Goal: Task Accomplishment & Management: Use online tool/utility

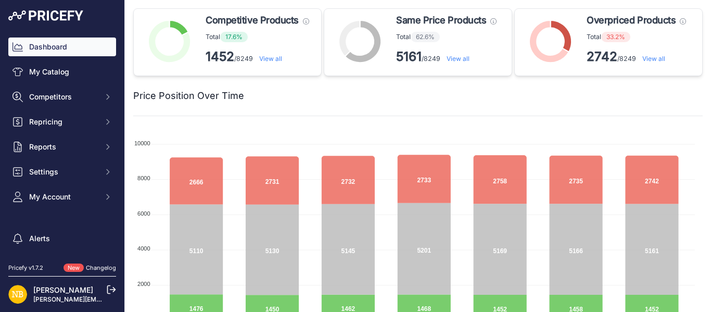
drag, startPoint x: 0, startPoint y: 0, endPoint x: 279, endPoint y: 57, distance: 284.3
click at [279, 57] on link "View all" at bounding box center [270, 59] width 23 height 8
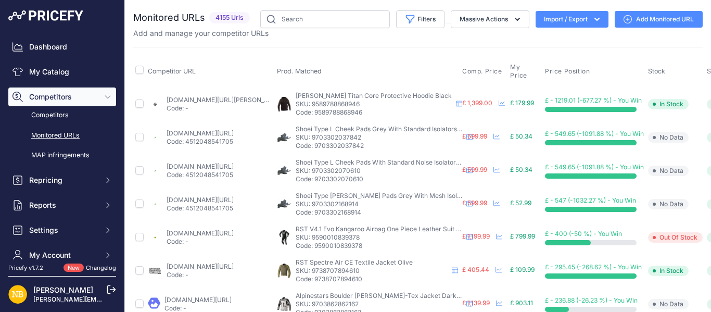
click at [595, 19] on icon "button" at bounding box center [597, 19] width 5 height 3
click at [560, 57] on div "Export" at bounding box center [571, 60] width 83 height 19
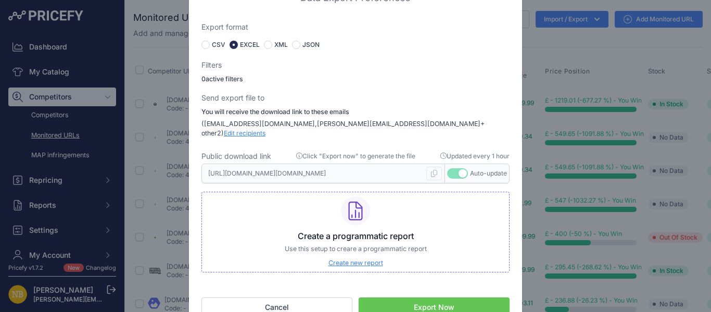
click at [444, 300] on button "Export Now" at bounding box center [434, 307] width 151 height 20
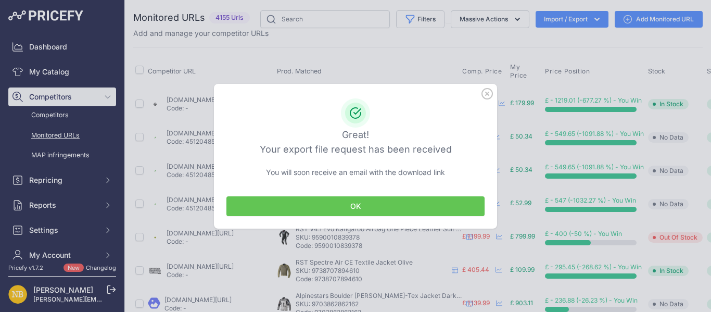
click at [385, 203] on button "OK" at bounding box center [356, 206] width 258 height 20
